Goal: Check status: Check status

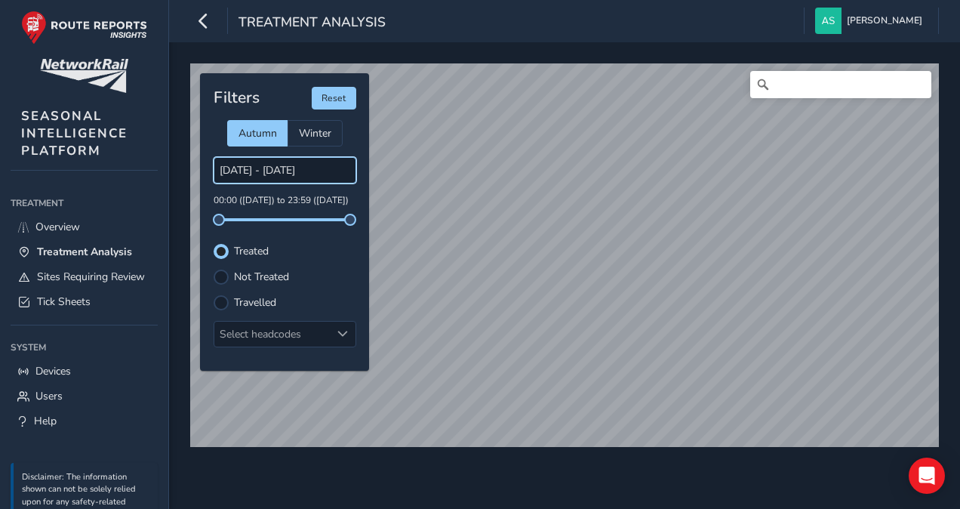
click at [239, 166] on input "[DATE] - [DATE]" at bounding box center [285, 170] width 143 height 26
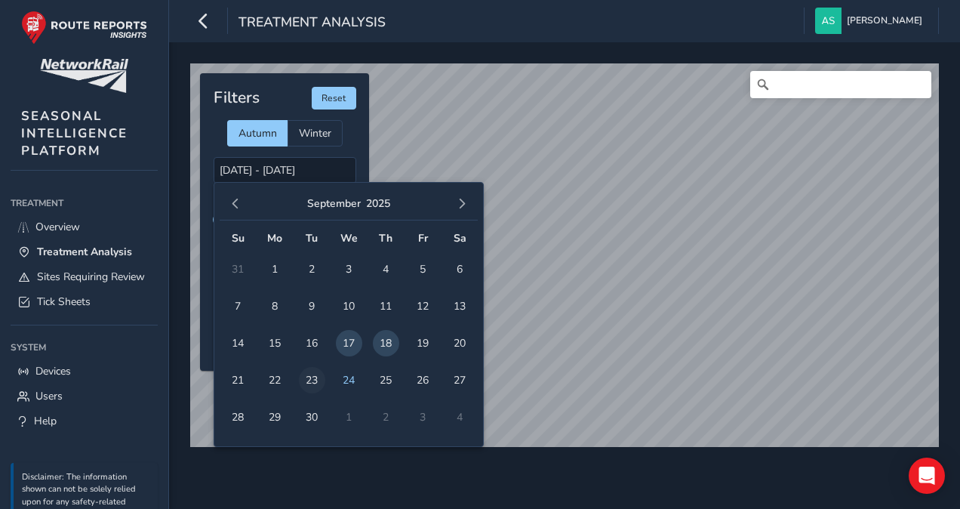
click at [313, 383] on span "23" at bounding box center [312, 380] width 26 height 26
click at [340, 381] on span "24" at bounding box center [349, 380] width 26 height 26
type input "[DATE] - [DATE]"
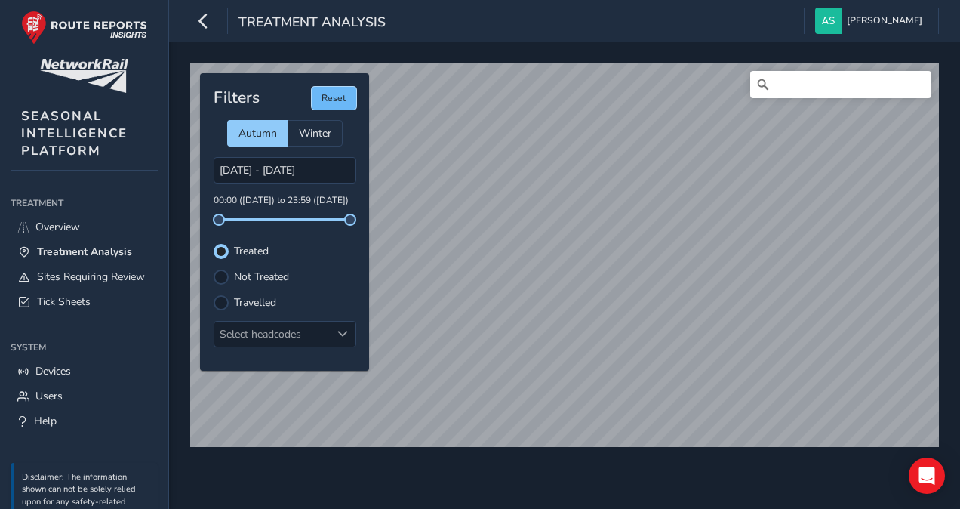
click at [340, 100] on button "Reset" at bounding box center [334, 98] width 45 height 23
click at [74, 251] on span "Treatment Analysis" at bounding box center [84, 252] width 95 height 14
click at [61, 220] on span "Overview" at bounding box center [57, 227] width 45 height 14
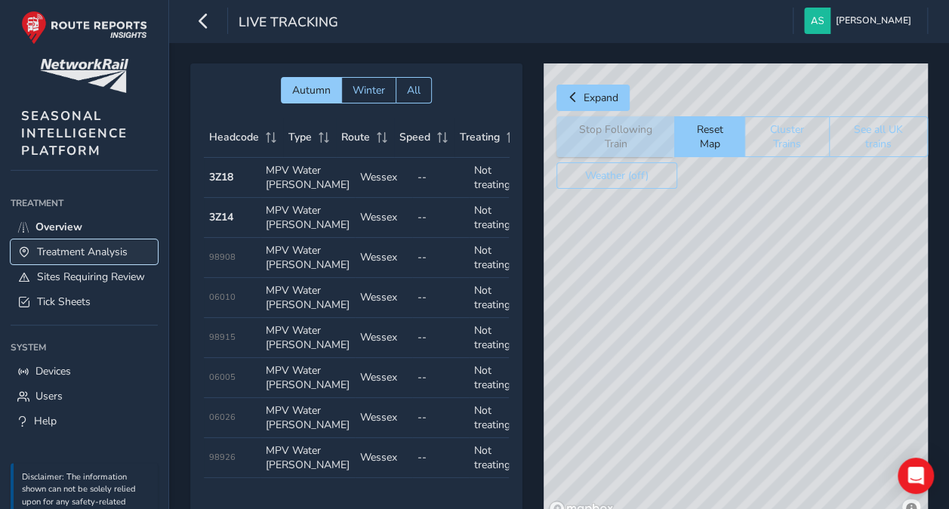
click at [67, 254] on span "Treatment Analysis" at bounding box center [82, 252] width 91 height 14
